Goal: Task Accomplishment & Management: Manage account settings

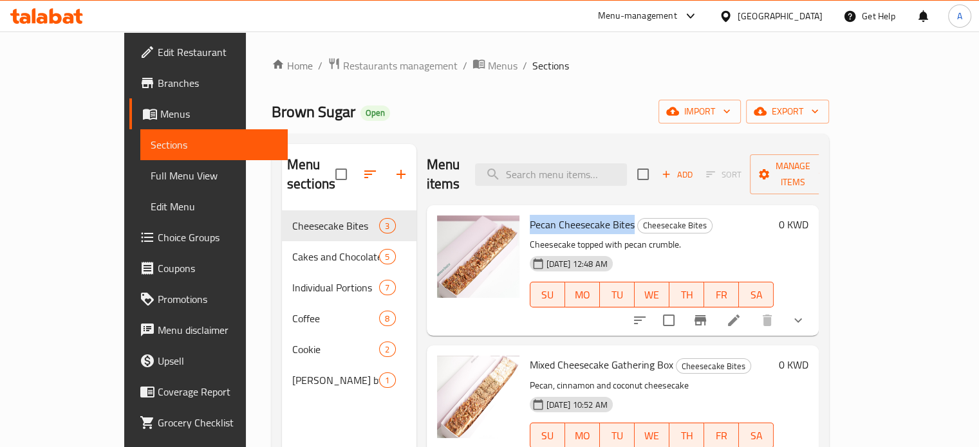
click at [59, 15] on icon at bounding box center [56, 15] width 12 height 15
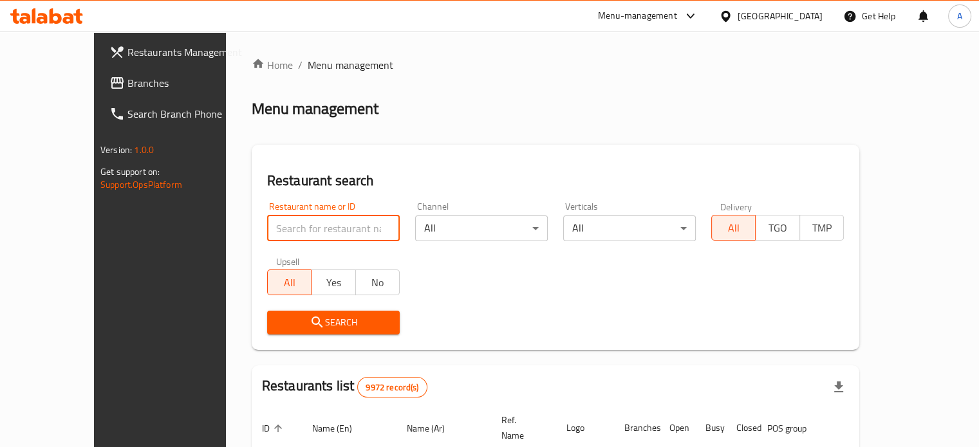
click at [323, 226] on input "search" at bounding box center [333, 229] width 133 height 26
type input "ل"
type input "Bukhari Khan"
click button "Search" at bounding box center [333, 323] width 133 height 24
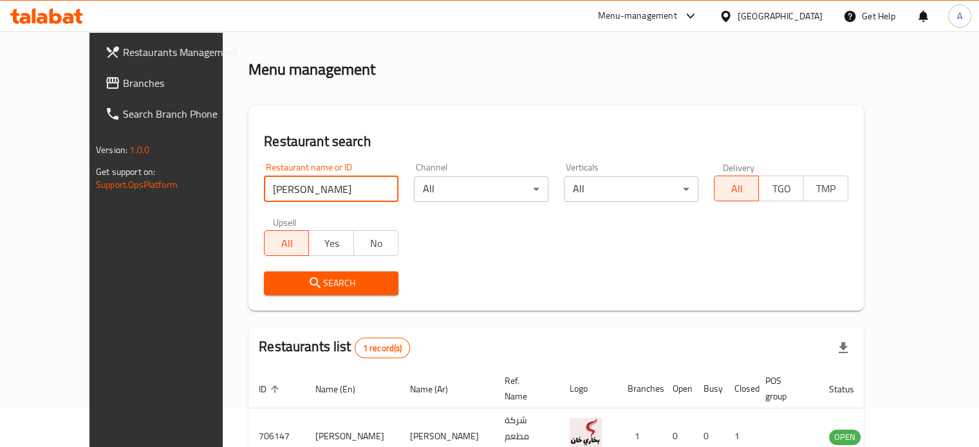
scroll to position [100, 0]
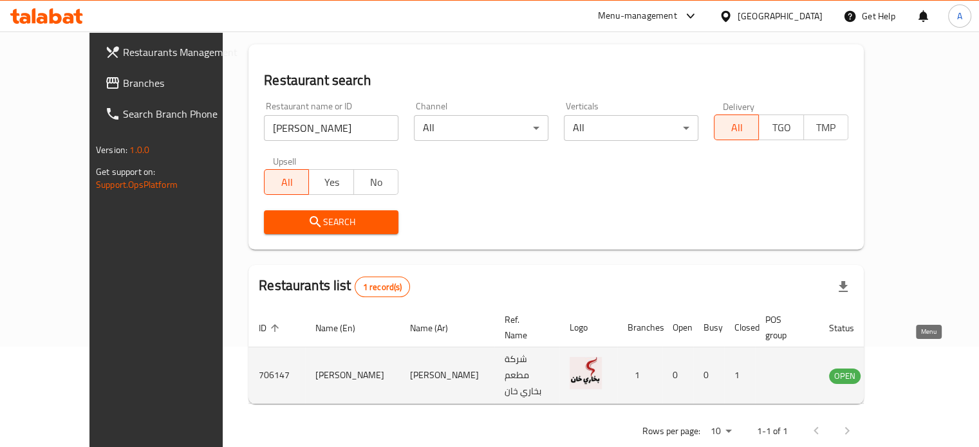
click at [909, 374] on icon "enhanced table" at bounding box center [907, 376] width 5 height 5
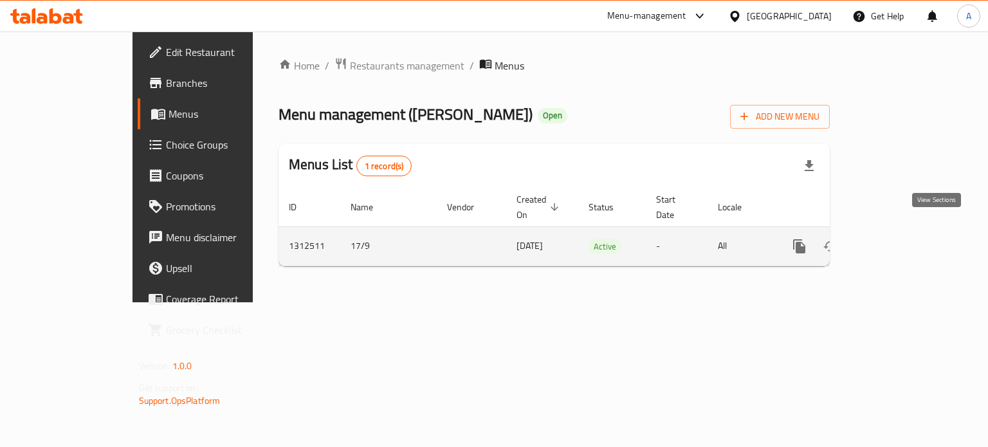
click at [900, 239] on icon "enhanced table" at bounding box center [892, 246] width 15 height 15
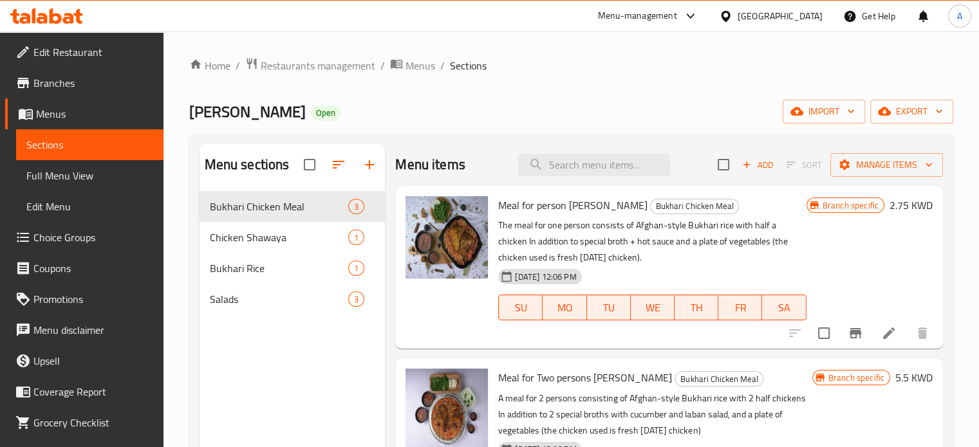
click at [62, 13] on icon at bounding box center [46, 15] width 73 height 15
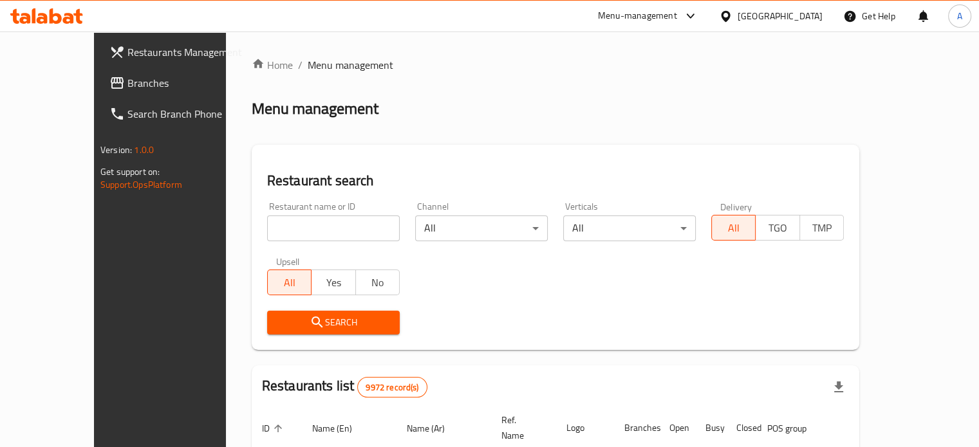
drag, startPoint x: 0, startPoint y: 0, endPoint x: 270, endPoint y: 228, distance: 353.5
click at [270, 228] on input "search" at bounding box center [333, 229] width 133 height 26
type input "brown sugar"
click button "Search" at bounding box center [333, 323] width 133 height 24
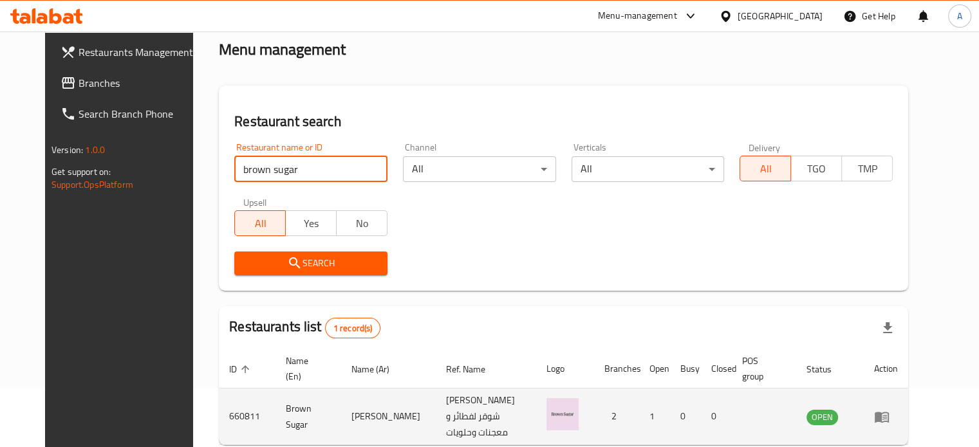
scroll to position [116, 0]
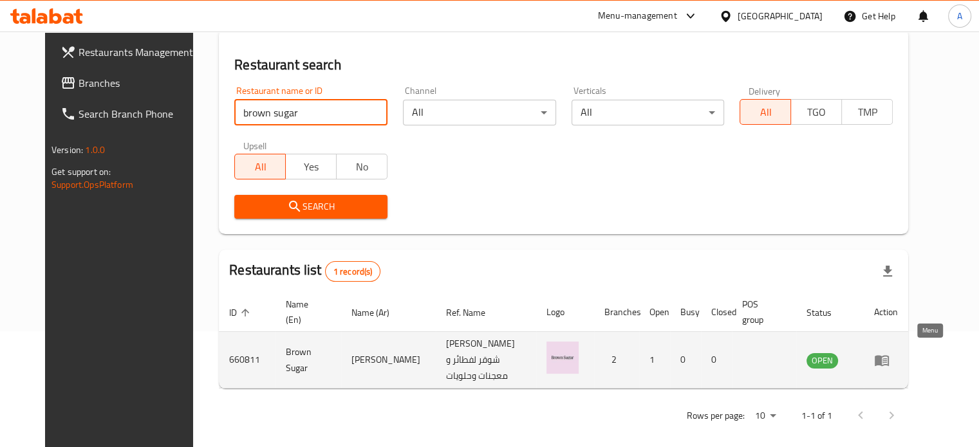
click at [889, 359] on icon "enhanced table" at bounding box center [882, 360] width 14 height 11
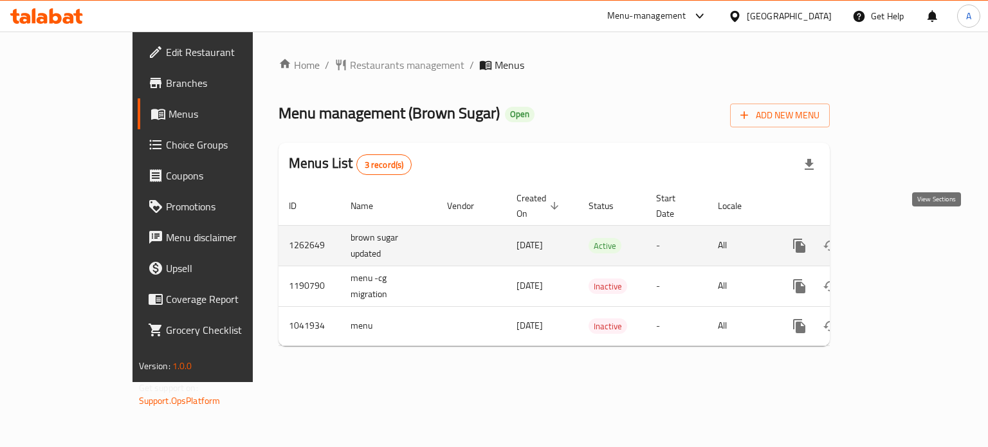
click at [898, 240] on icon "enhanced table" at bounding box center [893, 246] width 12 height 12
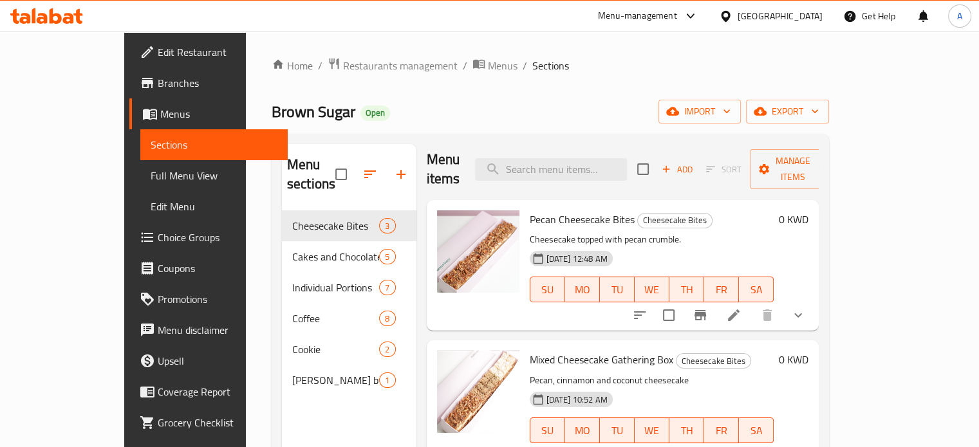
scroll to position [6, 0]
click at [41, 17] on icon at bounding box center [42, 18] width 11 height 11
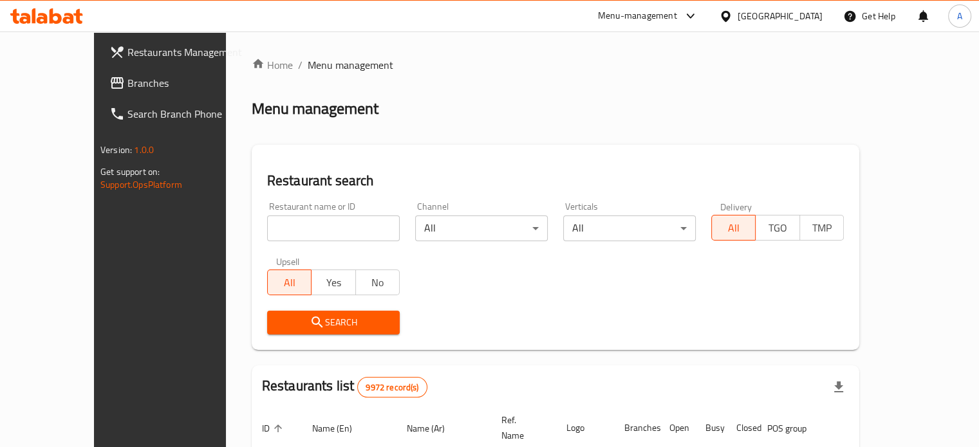
click at [280, 230] on input "search" at bounding box center [333, 229] width 133 height 26
type input "kuwaiti cook"
click button "Search" at bounding box center [333, 323] width 133 height 24
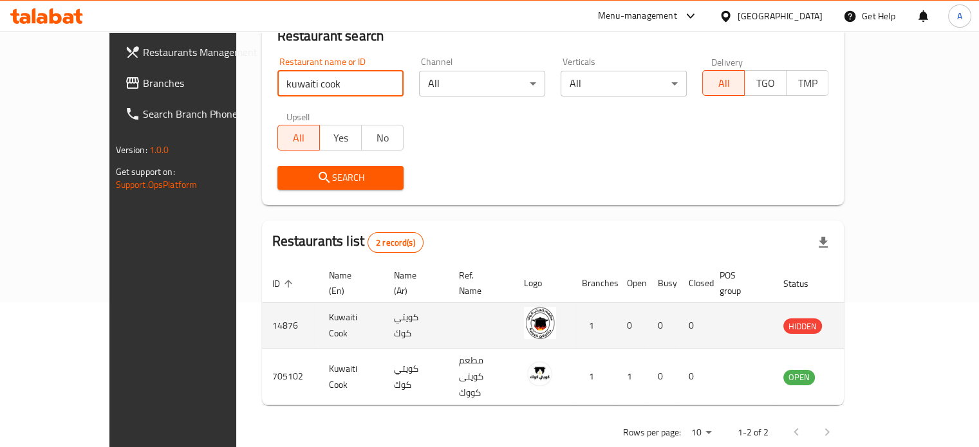
scroll to position [146, 0]
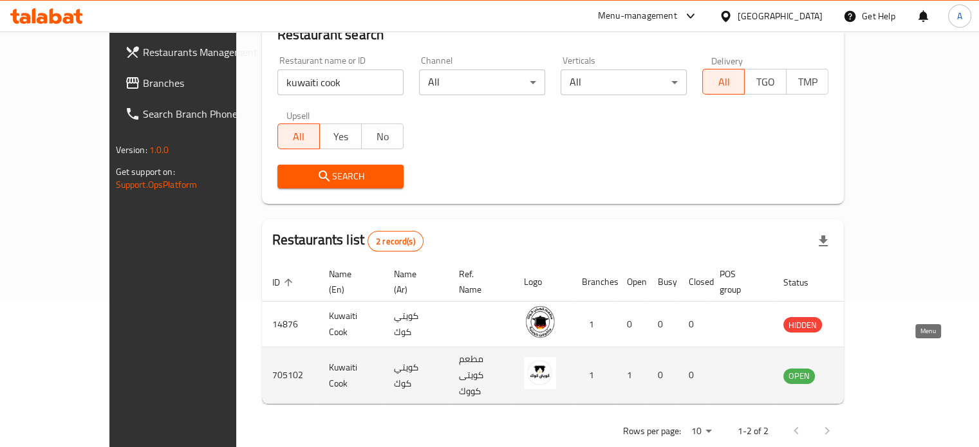
click at [864, 374] on icon "enhanced table" at bounding box center [861, 376] width 5 height 5
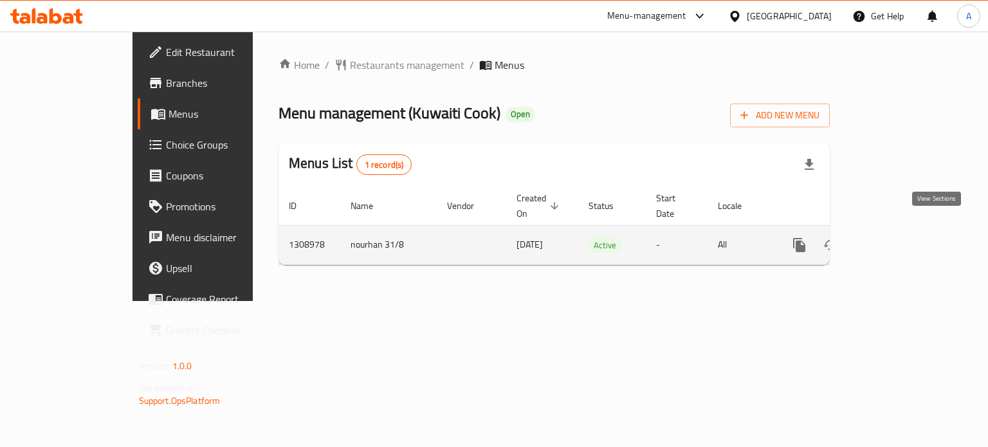
click at [898, 239] on icon "enhanced table" at bounding box center [893, 245] width 12 height 12
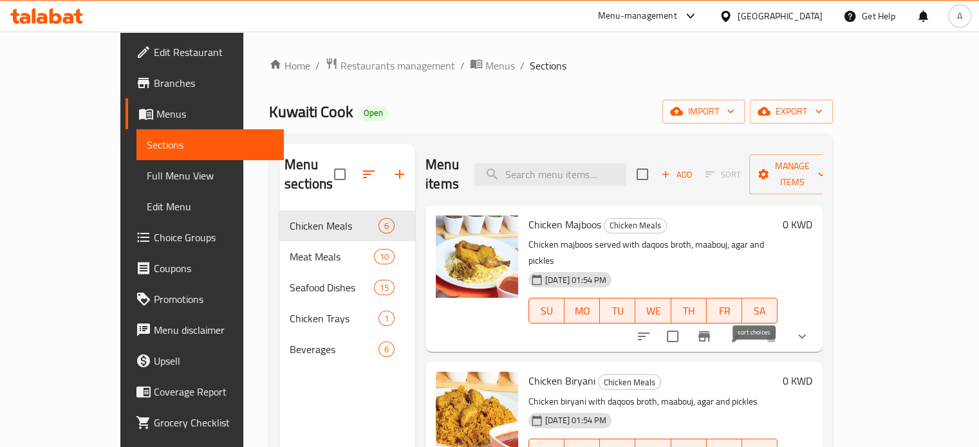
click at [651, 329] on icon "sort-choices" at bounding box center [643, 336] width 15 height 15
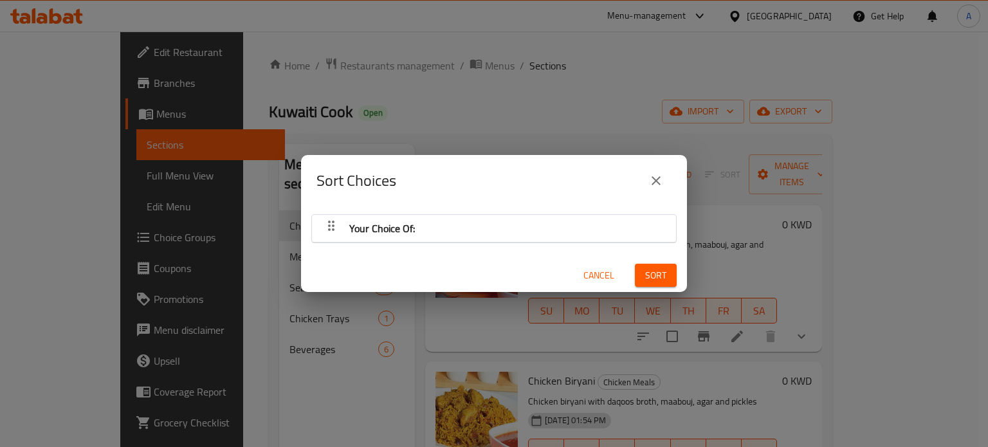
click at [658, 183] on icon "close" at bounding box center [656, 180] width 15 height 15
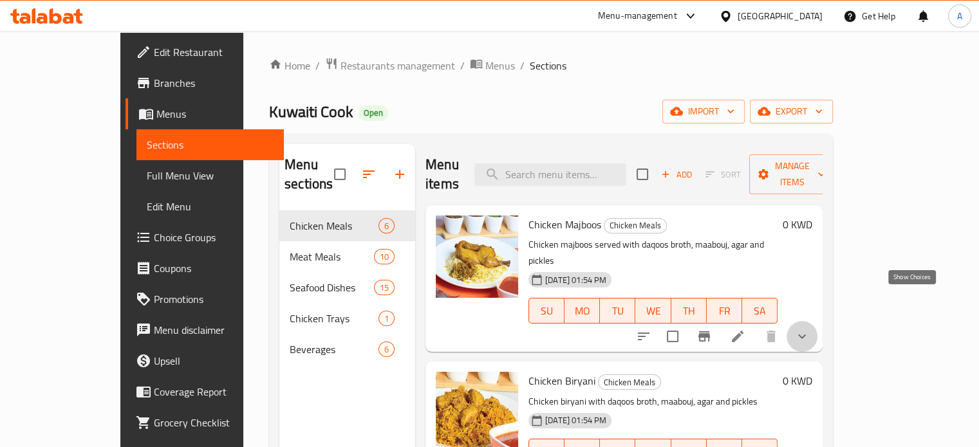
click at [806, 335] on icon "show more" at bounding box center [802, 337] width 8 height 5
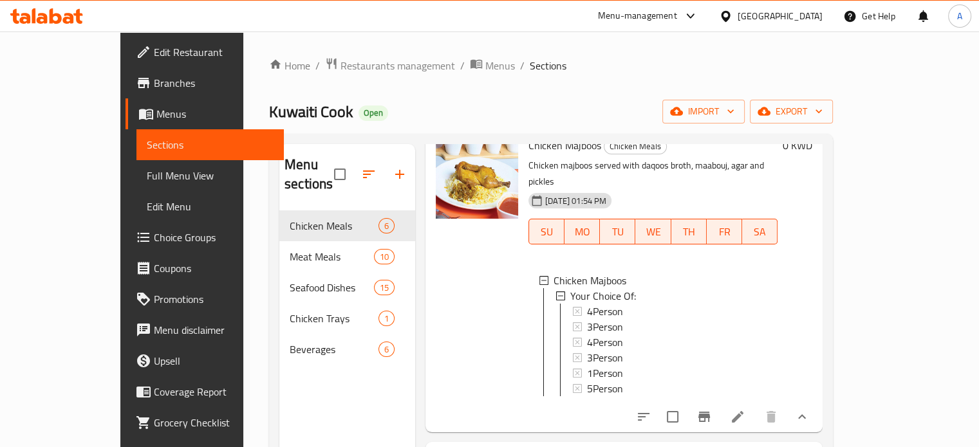
scroll to position [64, 0]
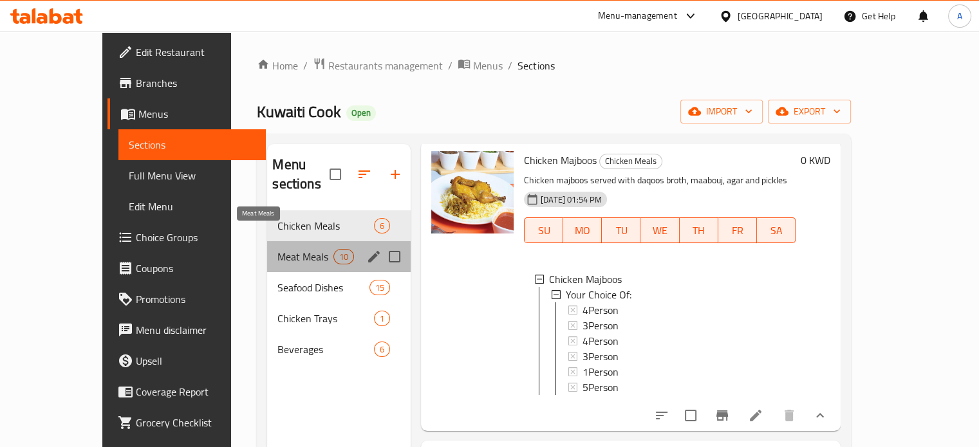
click at [277, 249] on span "Meat Meals" at bounding box center [304, 256] width 55 height 15
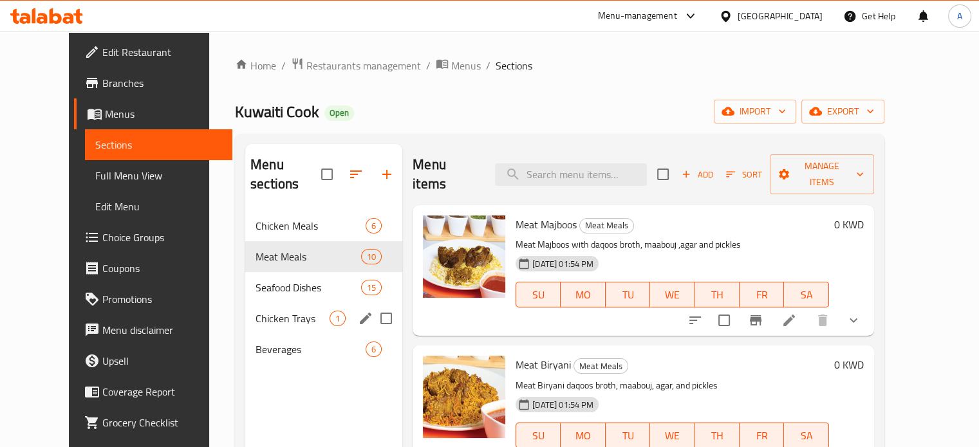
click at [255, 311] on span "Chicken Trays" at bounding box center [292, 318] width 74 height 15
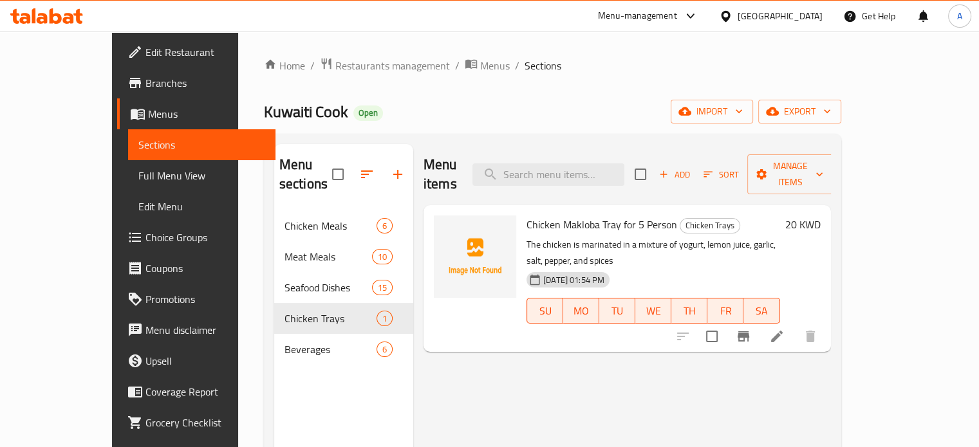
click at [58, 18] on icon at bounding box center [56, 15] width 12 height 15
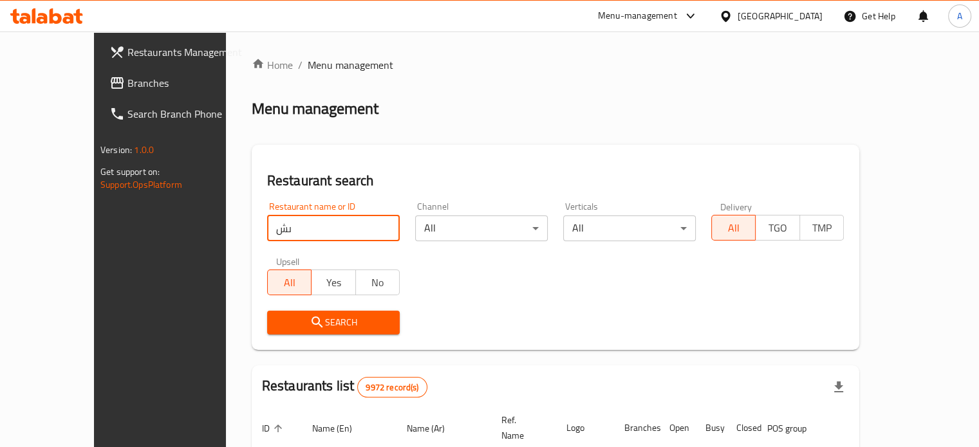
type input "ى"
type input "Napoli Napolita Plus"
click at [304, 322] on span "Search" at bounding box center [333, 323] width 112 height 16
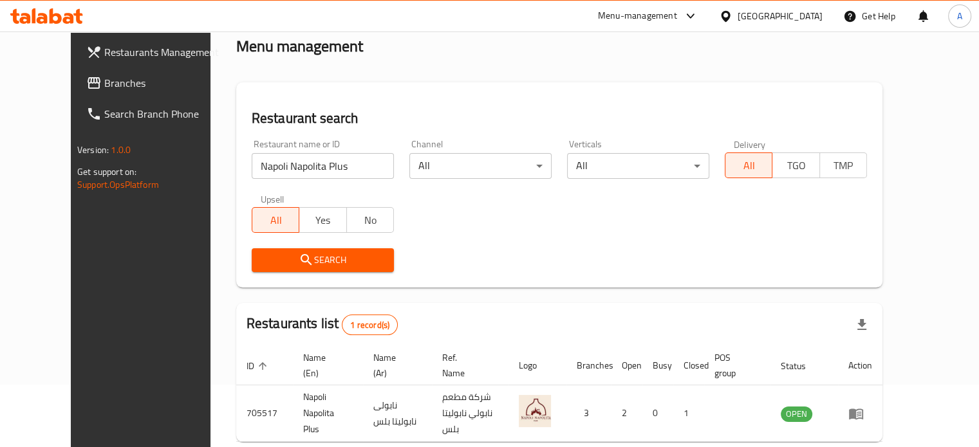
scroll to position [116, 0]
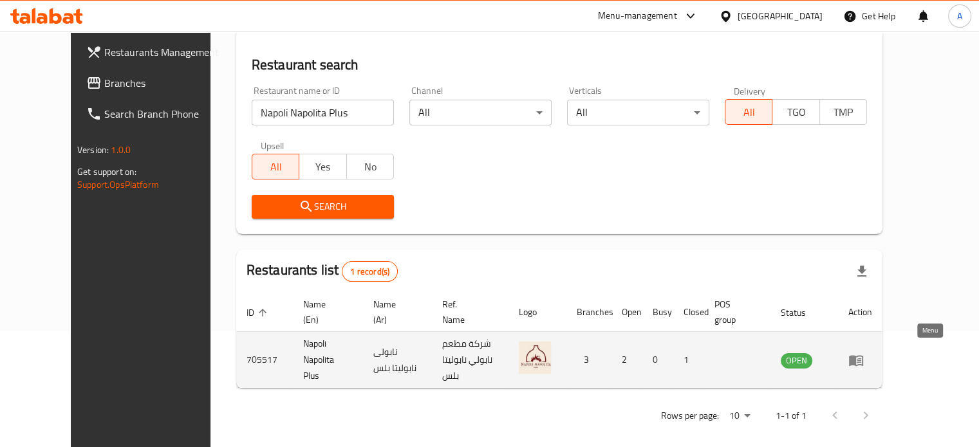
click at [864, 354] on icon "enhanced table" at bounding box center [855, 360] width 15 height 15
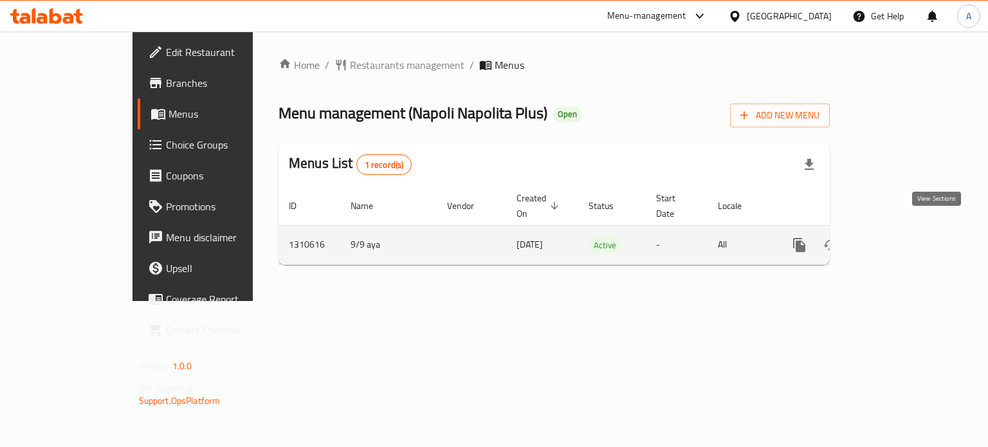
click at [898, 239] on icon "enhanced table" at bounding box center [893, 245] width 12 height 12
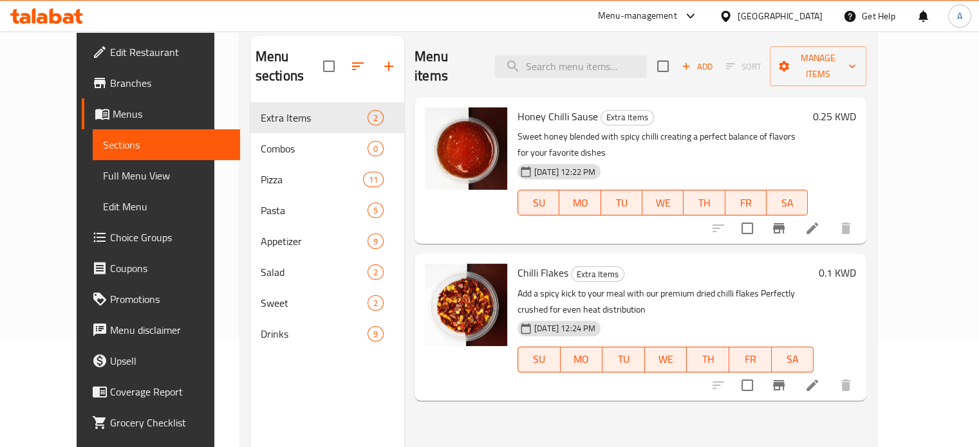
scroll to position [129, 0]
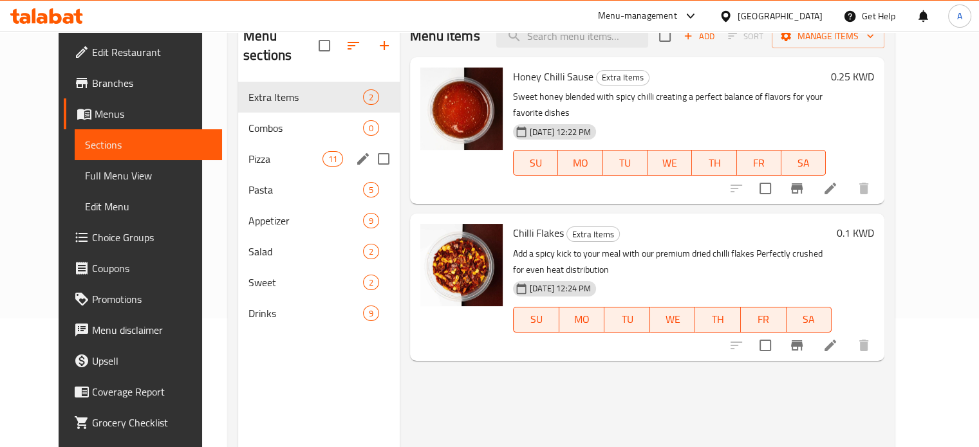
click at [248, 151] on span "Pizza" at bounding box center [285, 158] width 74 height 15
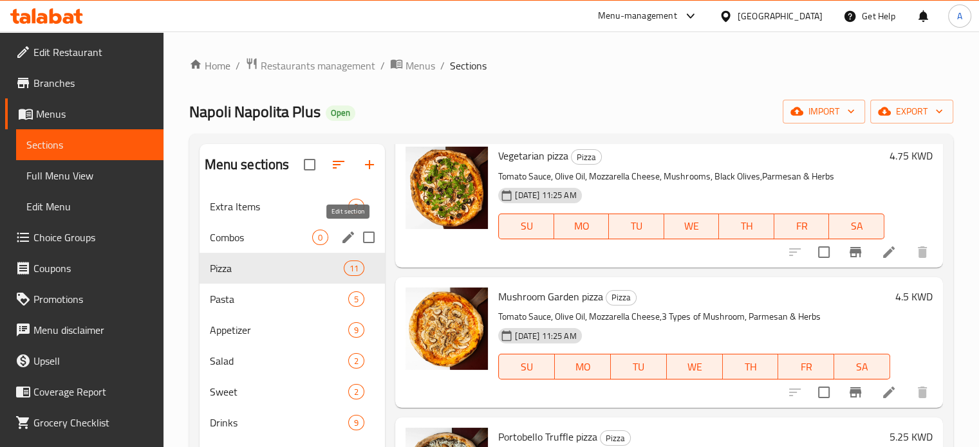
click at [348, 237] on icon "edit" at bounding box center [348, 238] width 12 height 12
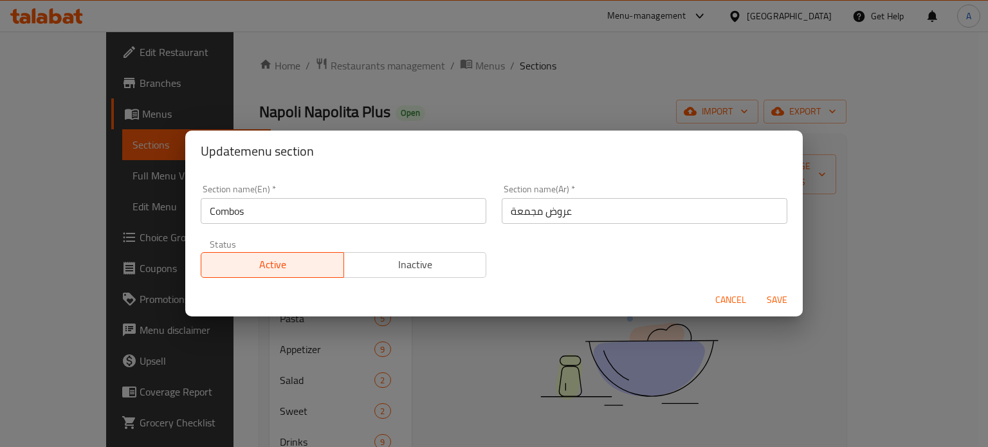
click at [399, 267] on span "Inactive" at bounding box center [415, 264] width 133 height 19
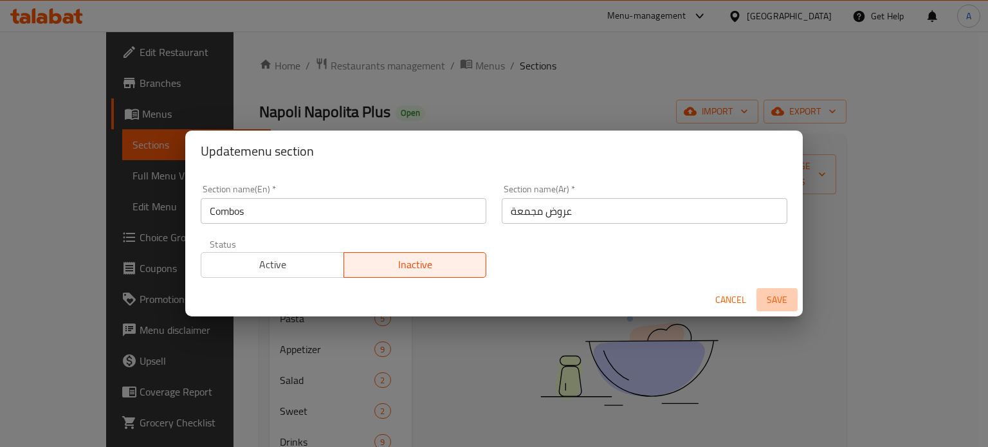
click at [780, 298] on span "Save" at bounding box center [777, 300] width 31 height 16
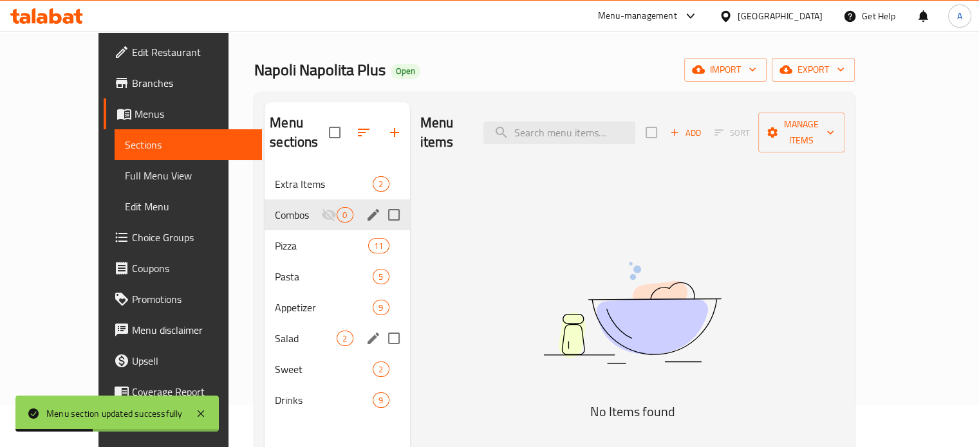
scroll to position [64, 0]
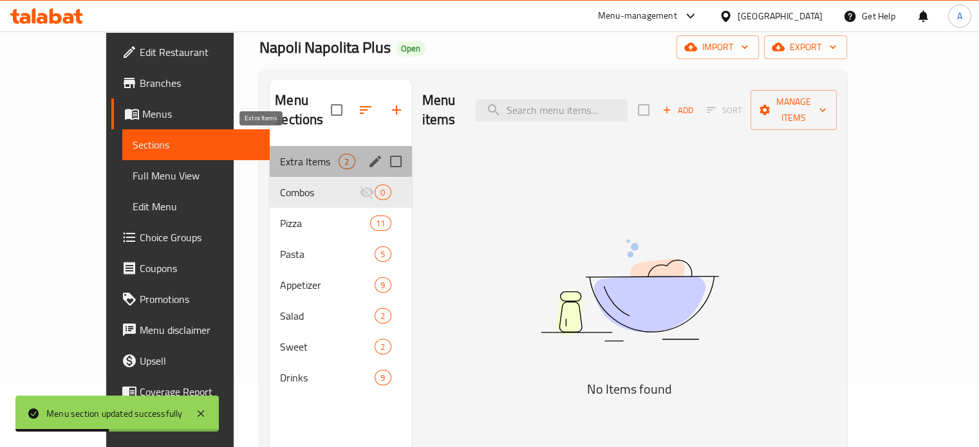
click at [280, 154] on span "Extra Items" at bounding box center [309, 161] width 59 height 15
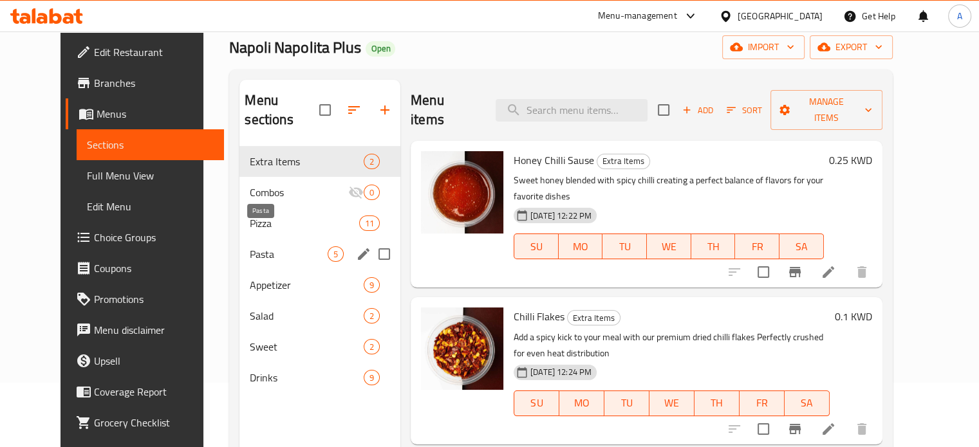
click at [259, 246] on span "Pasta" at bounding box center [288, 253] width 77 height 15
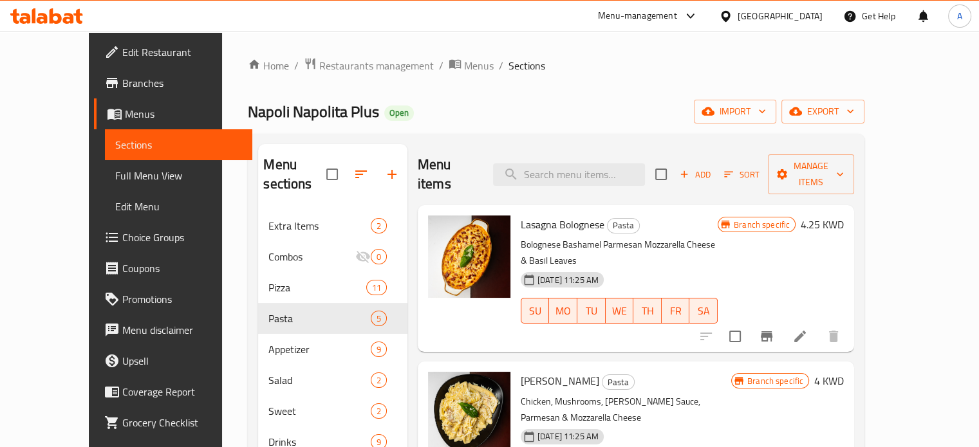
click at [61, 19] on icon at bounding box center [56, 15] width 12 height 15
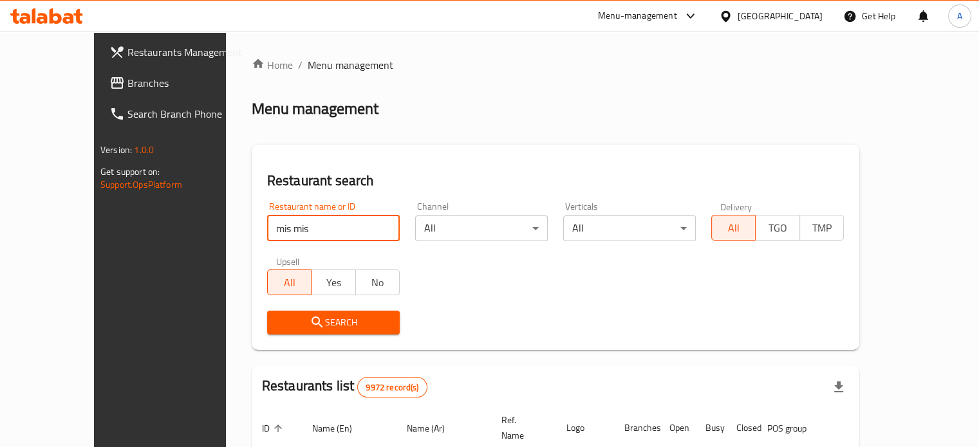
type input "mis mis"
click button "Search" at bounding box center [333, 323] width 133 height 24
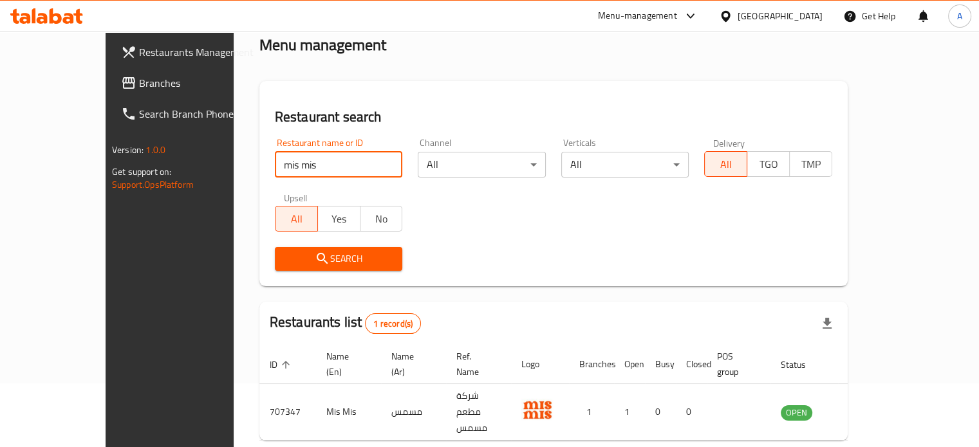
scroll to position [100, 0]
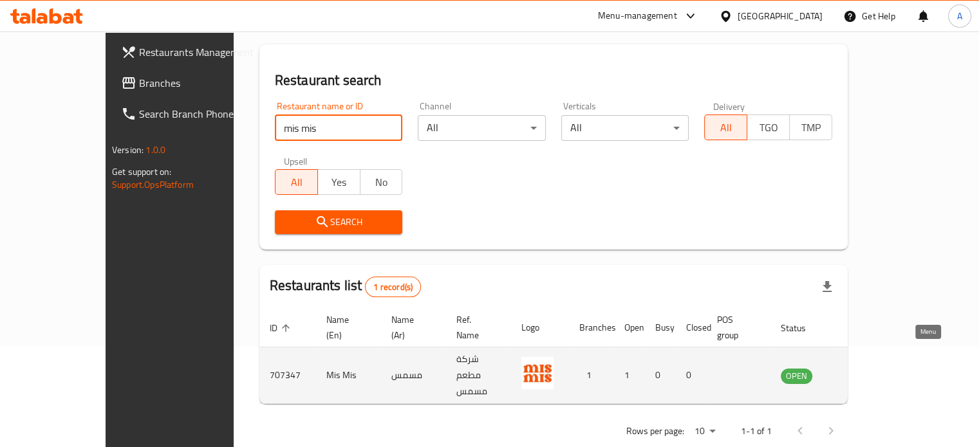
click at [864, 368] on icon "enhanced table" at bounding box center [855, 375] width 15 height 15
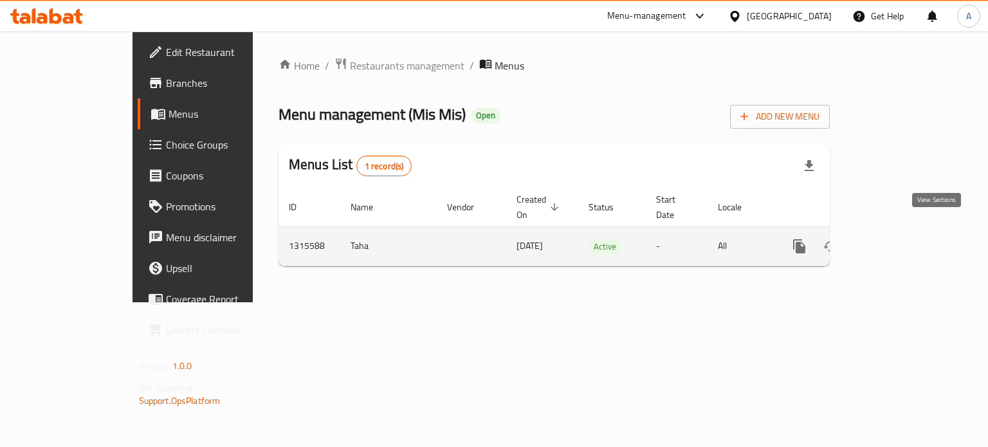
click at [900, 239] on icon "enhanced table" at bounding box center [892, 246] width 15 height 15
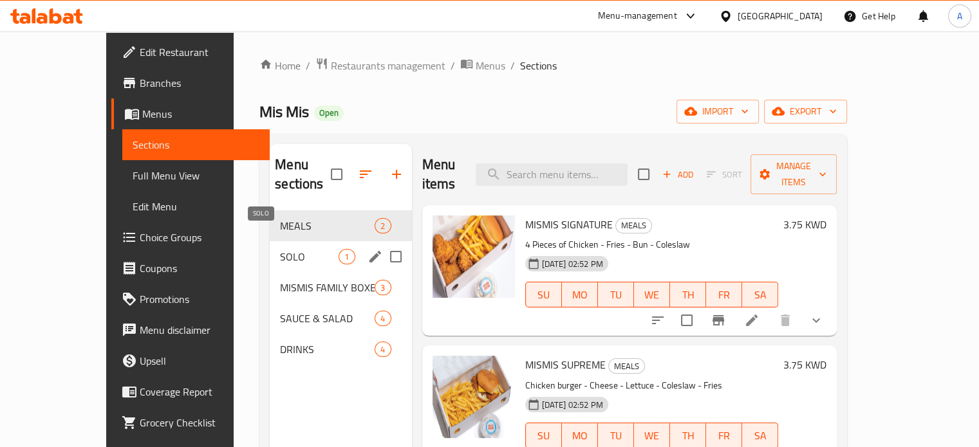
click at [280, 249] on span "SOLO" at bounding box center [309, 256] width 59 height 15
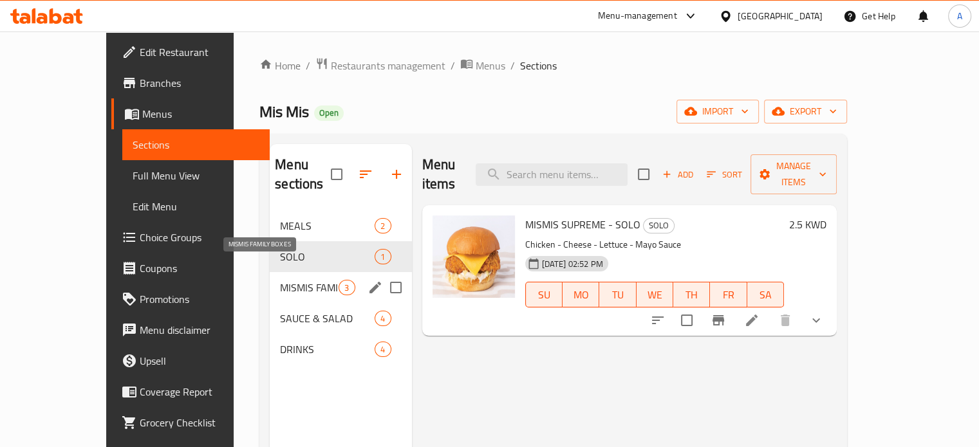
click at [280, 280] on span "MISMIS FAMILY BOXES" at bounding box center [309, 287] width 59 height 15
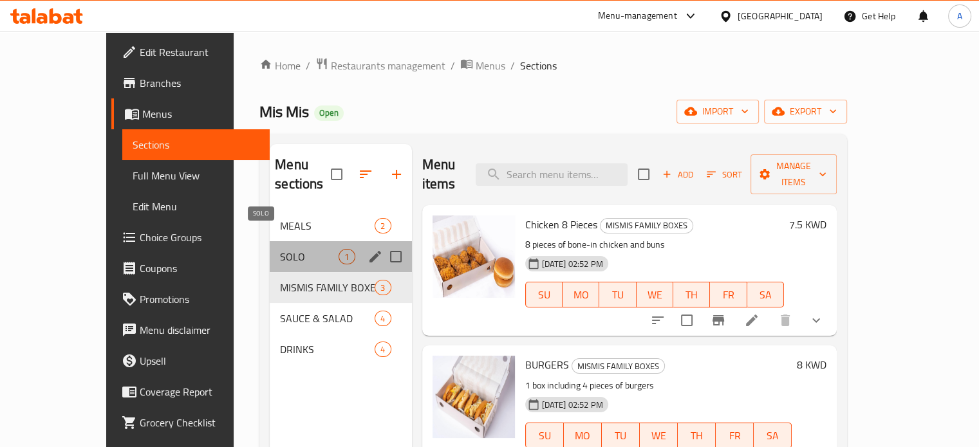
click at [280, 249] on span "SOLO" at bounding box center [309, 256] width 59 height 15
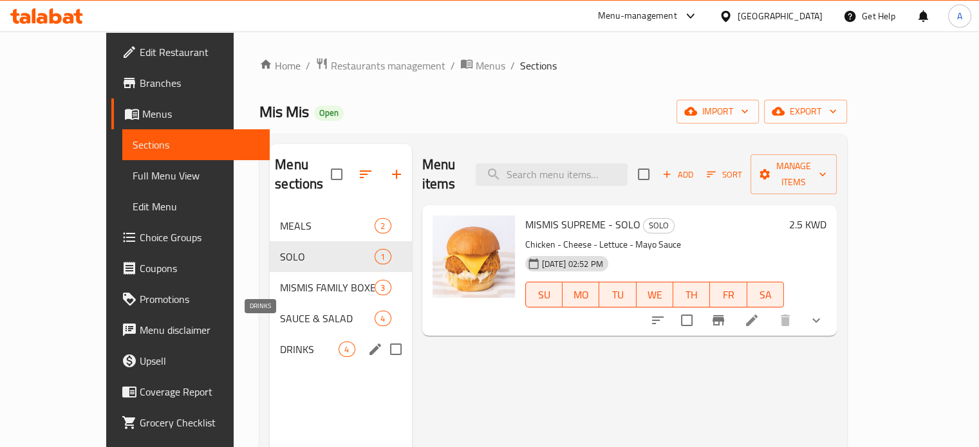
click at [280, 342] on span "DRINKS" at bounding box center [309, 349] width 59 height 15
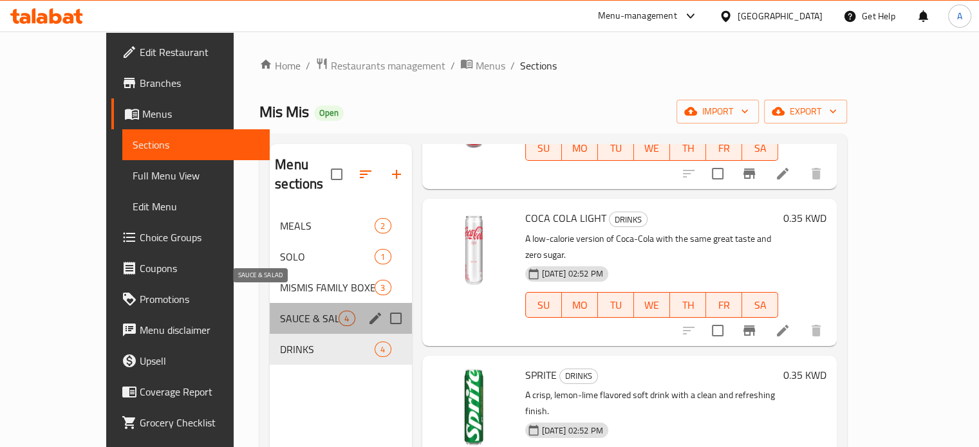
click at [280, 311] on span "SAUCE & SALAD" at bounding box center [309, 318] width 59 height 15
